Goal: Transaction & Acquisition: Book appointment/travel/reservation

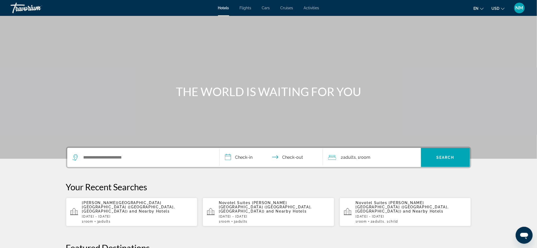
click at [95, 215] on p "[DATE] - [DATE]" at bounding box center [137, 217] width 111 height 4
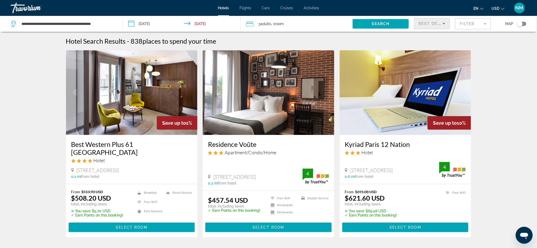
click at [443, 24] on icon "Sort by" at bounding box center [444, 23] width 6 height 6
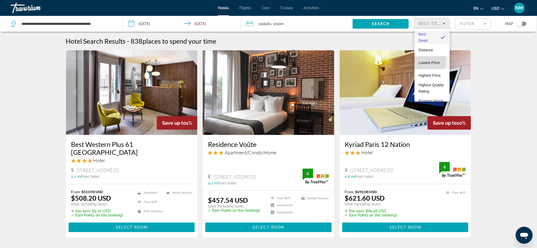
click at [427, 60] on span "Lowest Price" at bounding box center [429, 63] width 21 height 6
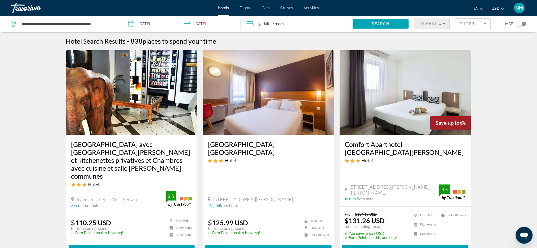
click at [275, 25] on span ", 1 Room rooms" at bounding box center [278, 23] width 12 height 7
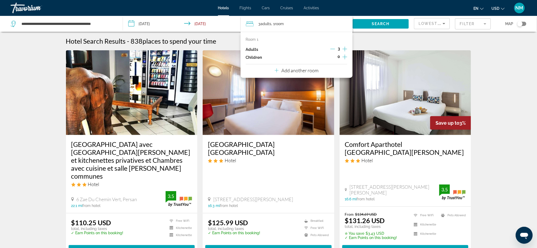
click at [333, 49] on icon "Decrement adults" at bounding box center [332, 49] width 5 height 0
click at [371, 25] on span "Search widget" at bounding box center [381, 23] width 56 height 13
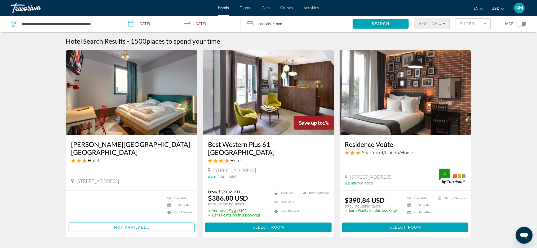
click at [444, 26] on icon "Sort by" at bounding box center [444, 23] width 6 height 6
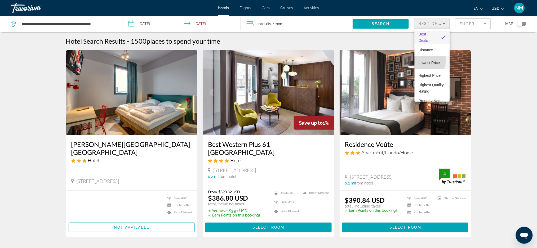
click at [424, 61] on span "Lowest Price" at bounding box center [429, 63] width 21 height 4
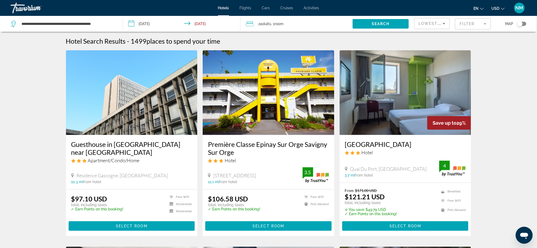
click at [486, 25] on mat-form-field "Filter" at bounding box center [473, 23] width 36 height 11
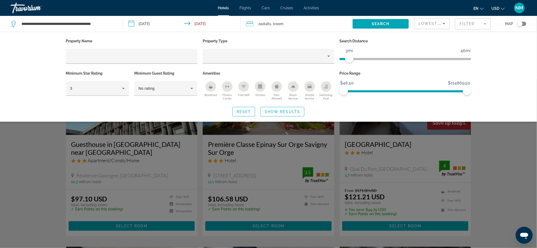
click at [350, 59] on span "ngx-slider" at bounding box center [345, 59] width 10 height 2
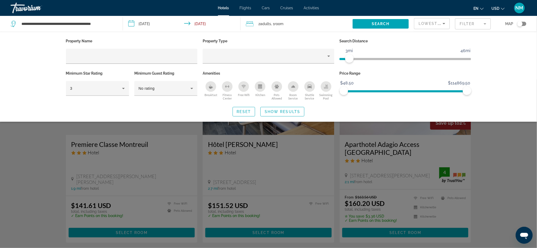
click at [301, 138] on div "Search widget" at bounding box center [268, 164] width 537 height 169
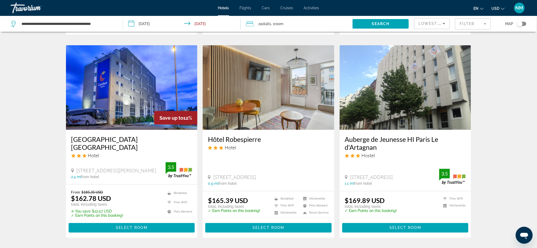
scroll to position [200, 0]
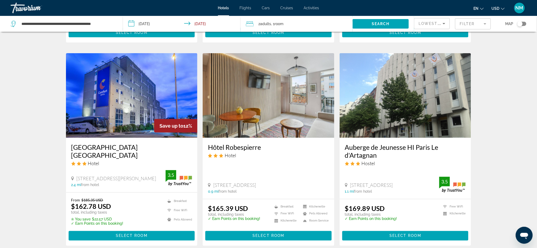
click at [289, 106] on img "Main content" at bounding box center [269, 95] width 132 height 85
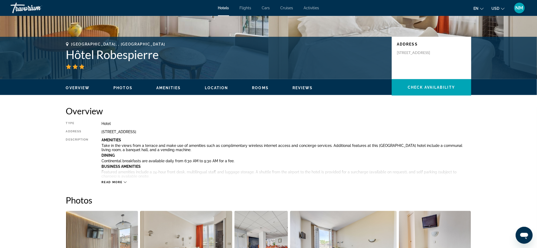
scroll to position [91, 0]
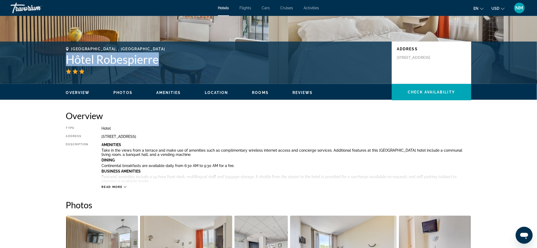
drag, startPoint x: 163, startPoint y: 60, endPoint x: 66, endPoint y: 54, distance: 96.7
click at [66, 54] on h1 "Hôtel Robespierre" at bounding box center [226, 59] width 321 height 14
copy h1 "Hôtel Robespierre"
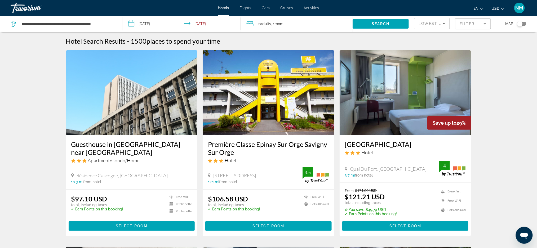
click at [490, 24] on mat-form-field "Filter" at bounding box center [473, 23] width 36 height 11
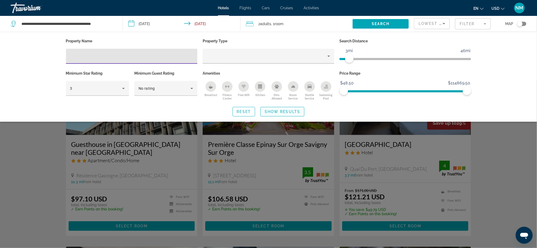
click at [288, 113] on span "Show Results" at bounding box center [283, 112] width 36 height 4
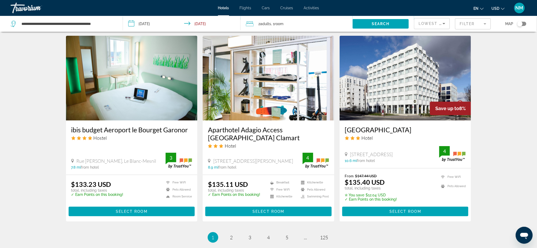
scroll to position [630, 0]
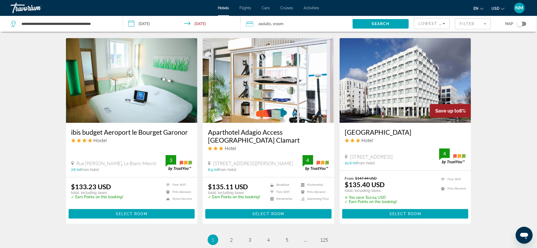
click at [99, 83] on img "Main content" at bounding box center [132, 80] width 132 height 85
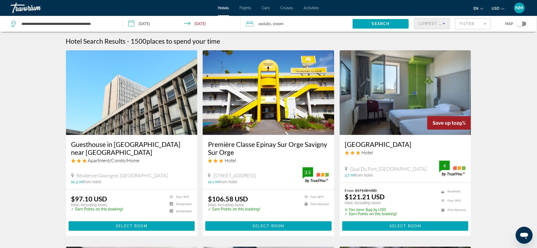
click at [442, 26] on icon "Sort by" at bounding box center [444, 23] width 6 height 6
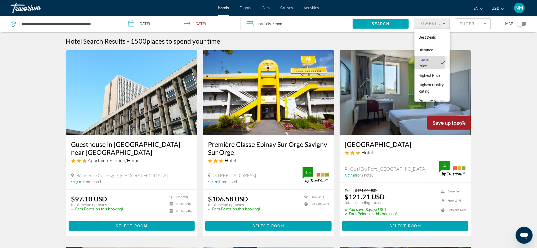
click at [422, 61] on span "Lowest Price" at bounding box center [425, 63] width 12 height 11
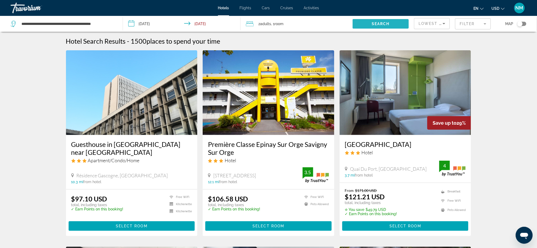
click at [391, 20] on span "Search widget" at bounding box center [381, 23] width 56 height 13
click at [486, 26] on mat-form-field "Filter" at bounding box center [473, 23] width 36 height 11
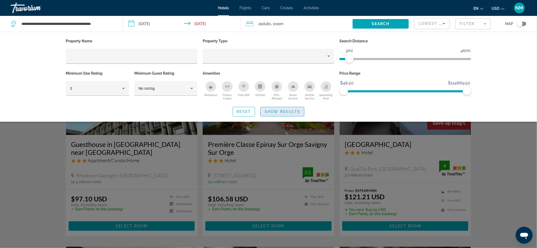
click at [289, 112] on span "Show Results" at bounding box center [283, 112] width 36 height 4
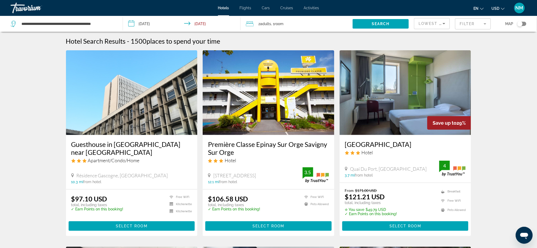
click at [478, 16] on mat-toolbar "Hotels Flights Cars Cruises Activities Hotels Flights Cars Cruises Activities e…" at bounding box center [268, 8] width 537 height 16
click at [481, 23] on mat-form-field "Filter" at bounding box center [473, 23] width 36 height 11
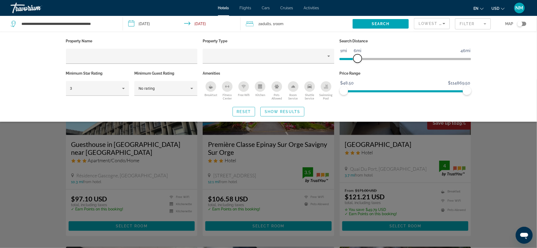
drag, startPoint x: 349, startPoint y: 58, endPoint x: 357, endPoint y: 58, distance: 8.5
click at [357, 58] on span "ngx-slider" at bounding box center [358, 58] width 8 height 8
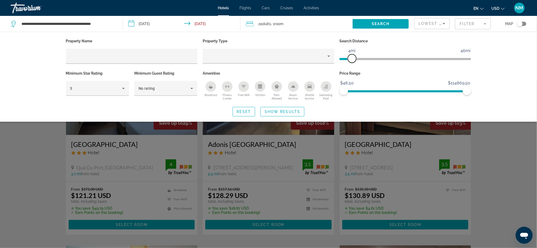
drag, startPoint x: 357, startPoint y: 58, endPoint x: 352, endPoint y: 58, distance: 4.8
click at [352, 58] on span "ngx-slider" at bounding box center [352, 58] width 8 height 8
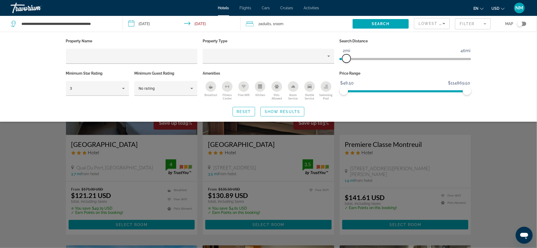
drag, startPoint x: 352, startPoint y: 58, endPoint x: 348, endPoint y: 58, distance: 4.8
click at [348, 58] on span "ngx-slider" at bounding box center [346, 58] width 8 height 8
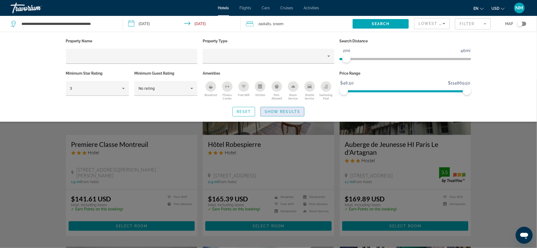
click at [293, 111] on span "Show Results" at bounding box center [283, 112] width 36 height 4
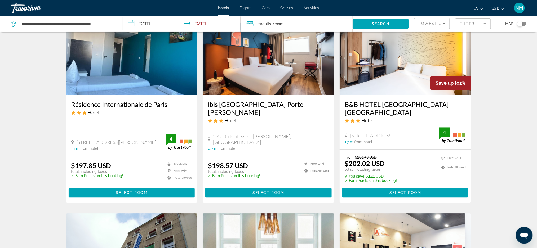
scroll to position [438, 0]
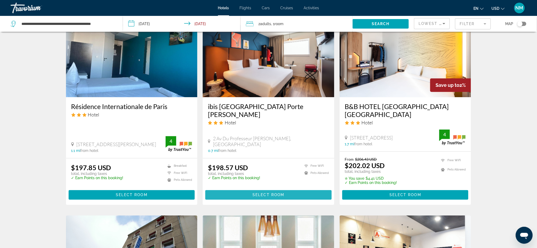
click at [244, 189] on span "Main content" at bounding box center [268, 195] width 126 height 13
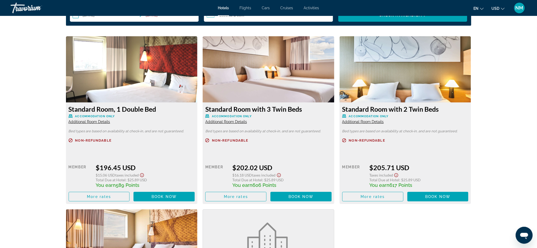
scroll to position [713, 0]
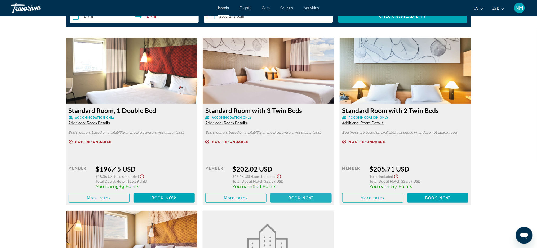
click at [304, 199] on span "Book now" at bounding box center [301, 198] width 25 height 4
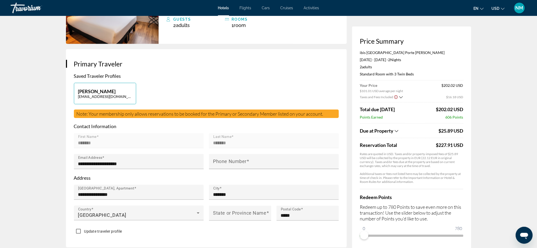
scroll to position [78, 0]
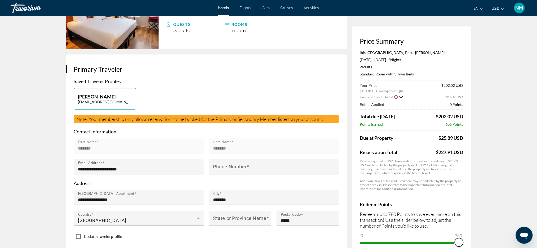
drag, startPoint x: 364, startPoint y: 237, endPoint x: 463, endPoint y: 229, distance: 99.2
click at [463, 229] on div "Redeem Points Redeem up to 780 Points to save even more on this transaction! Us…" at bounding box center [411, 221] width 103 height 51
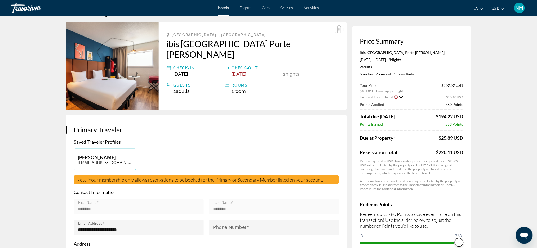
scroll to position [37, 0]
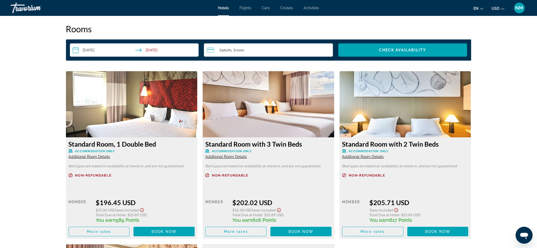
scroll to position [676, 0]
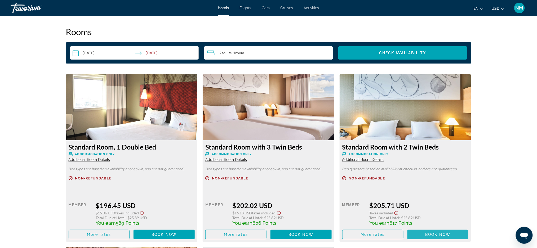
click at [431, 233] on span "Book now" at bounding box center [438, 235] width 25 height 4
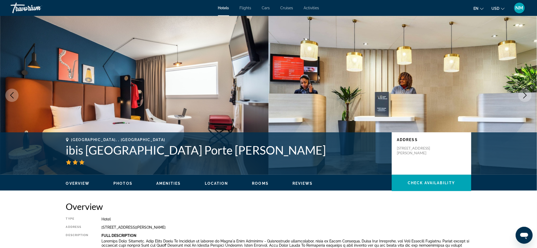
click at [30, 7] on div "Travorium" at bounding box center [37, 8] width 53 height 14
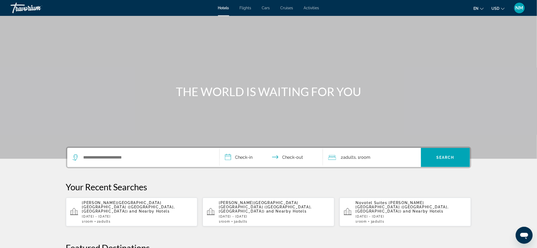
drag, startPoint x: 30, startPoint y: 7, endPoint x: 27, endPoint y: 72, distance: 65.3
click at [27, 72] on div "Main content" at bounding box center [268, 79] width 537 height 159
